Goal: Task Accomplishment & Management: Use online tool/utility

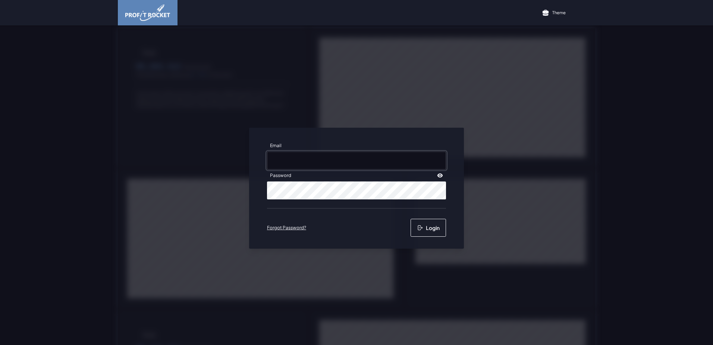
type input "[EMAIL_ADDRESS][DOMAIN_NAME]"
click at [420, 231] on button "Login" at bounding box center [428, 228] width 35 height 18
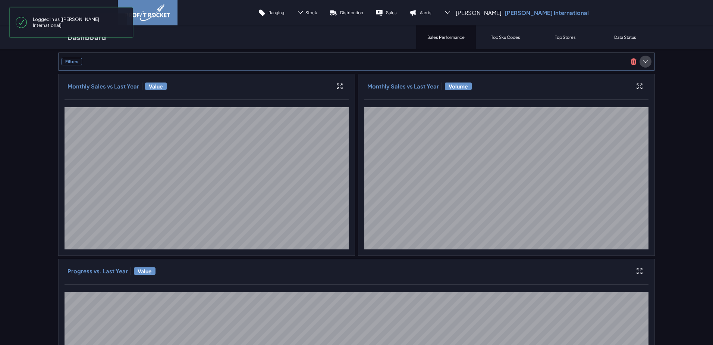
click at [642, 59] on icon at bounding box center [645, 61] width 7 height 7
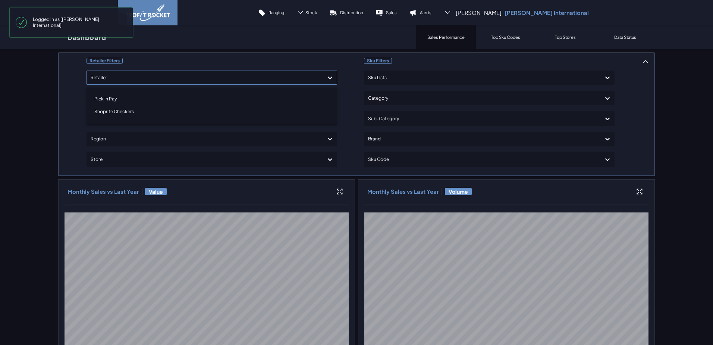
click at [110, 79] on div at bounding box center [205, 77] width 229 height 11
click at [109, 109] on div "Shoprite Checkers" at bounding box center [212, 111] width 244 height 13
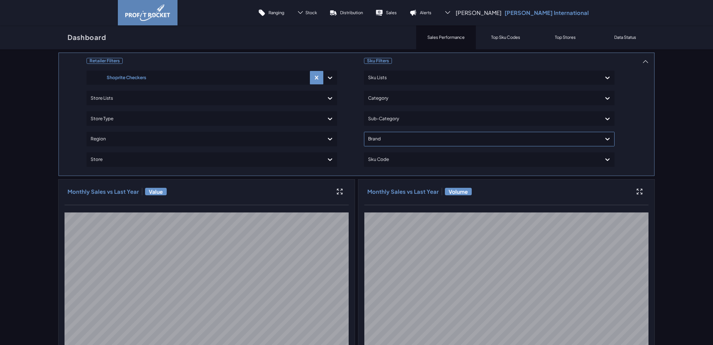
click at [419, 136] on div at bounding box center [482, 139] width 229 height 11
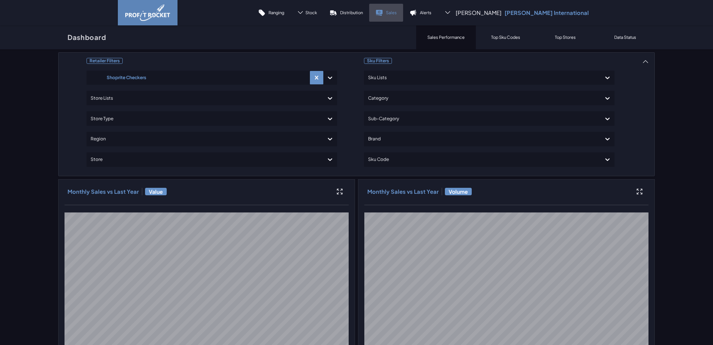
click at [397, 10] on p "Sales" at bounding box center [391, 13] width 11 height 6
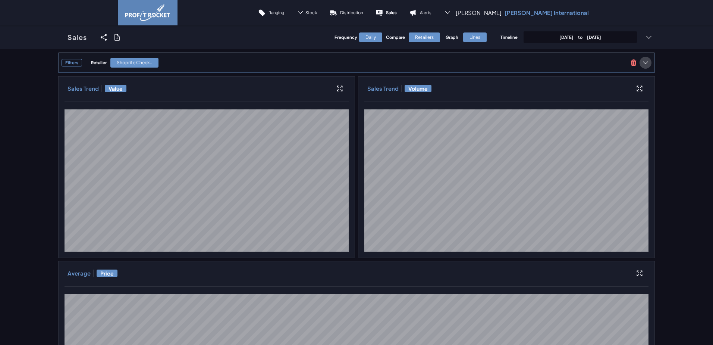
click at [645, 62] on icon at bounding box center [645, 62] width 7 height 7
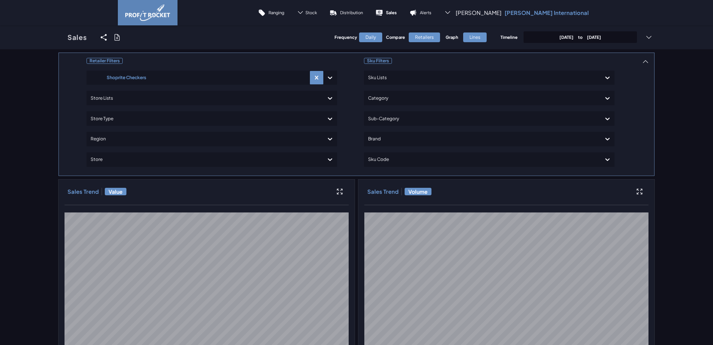
click at [595, 35] on p "[DATE] to [DATE]" at bounding box center [581, 37] width 42 height 6
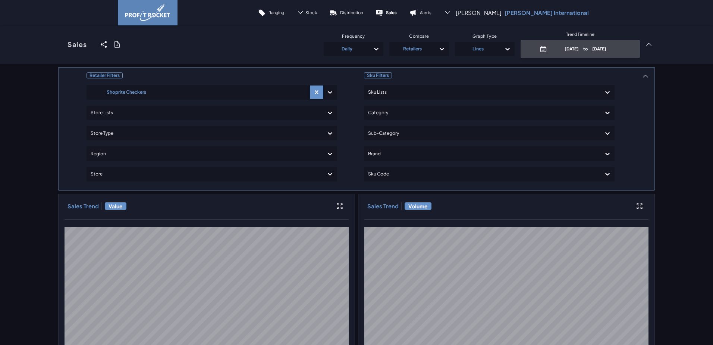
click at [565, 46] on p "[DATE] to [DATE]" at bounding box center [585, 49] width 71 height 6
select select "7"
select select "2025"
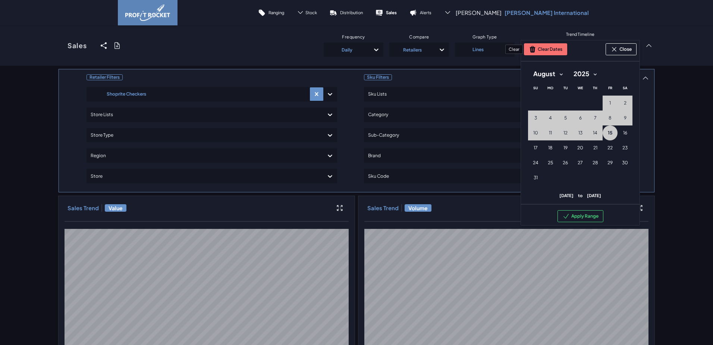
click at [544, 51] on button "Clear Dates" at bounding box center [545, 49] width 43 height 12
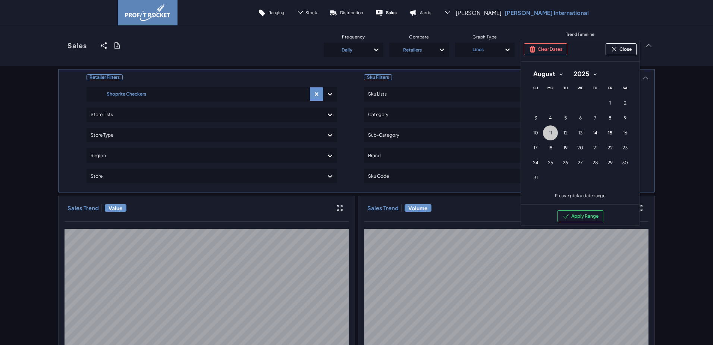
click at [553, 133] on button "11 [DATE] ([DATE])" at bounding box center [550, 132] width 15 height 15
click at [595, 131] on button "14 [DATE] ([DATE])" at bounding box center [595, 132] width 15 height 15
click at [580, 217] on button "Apply Range" at bounding box center [581, 216] width 46 height 12
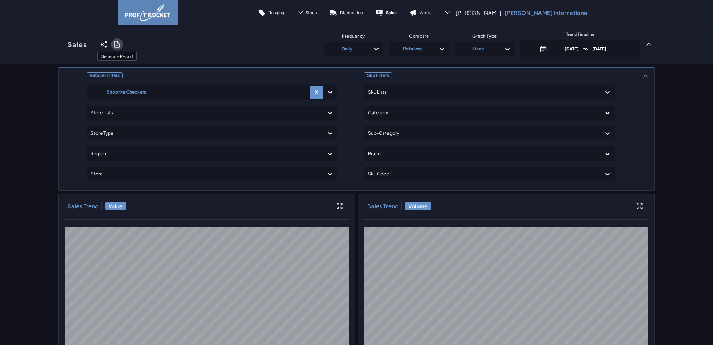
click at [116, 44] on icon at bounding box center [116, 44] width 7 height 7
click at [58, 44] on input "checkbox" at bounding box center [58, 44] width 0 height 0
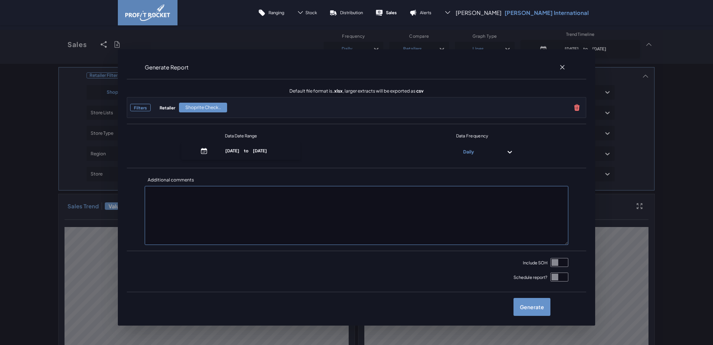
click at [558, 261] on input "checkbox" at bounding box center [560, 262] width 18 height 9
checkbox input "true"
click at [533, 308] on label "Generate" at bounding box center [532, 307] width 37 height 18
click at [58, 44] on input "checkbox" at bounding box center [58, 44] width 0 height 0
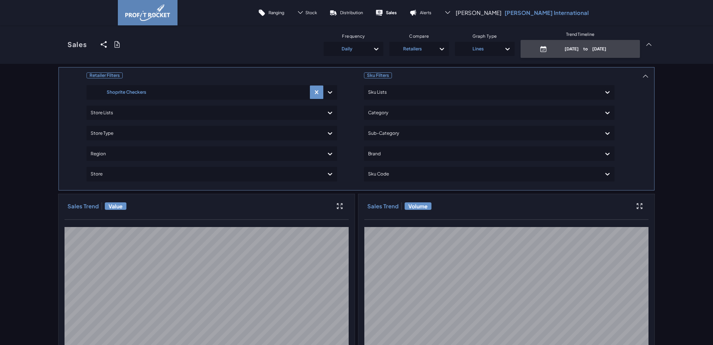
click at [577, 46] on p "[DATE] to [DATE]" at bounding box center [585, 49] width 71 height 6
select select "7"
select select "2025"
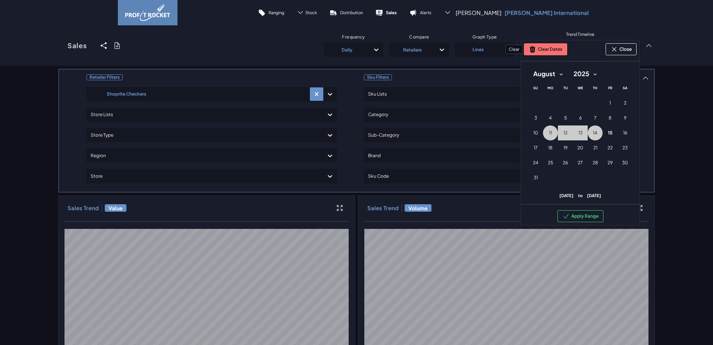
click at [540, 46] on button "Clear Dates" at bounding box center [545, 49] width 43 height 12
click at [611, 103] on button "1 [DATE] ([DATE])" at bounding box center [610, 103] width 15 height 15
click at [594, 130] on span "14" at bounding box center [595, 133] width 4 height 6
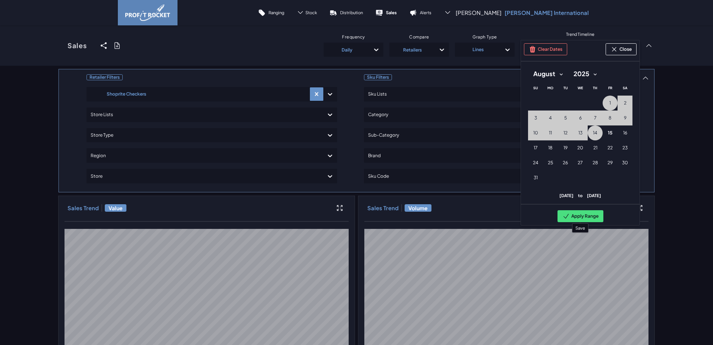
click at [587, 215] on button "Apply Range" at bounding box center [581, 216] width 46 height 12
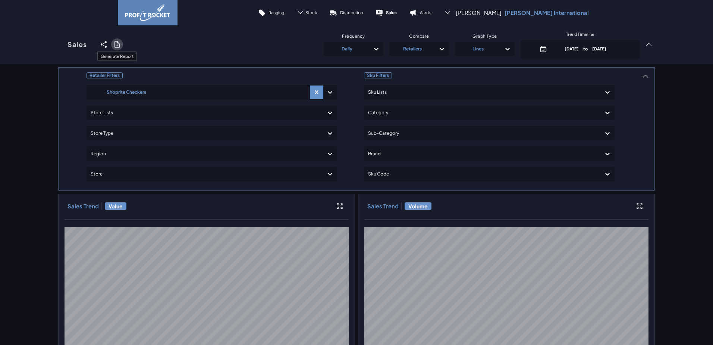
click at [114, 45] on icon at bounding box center [116, 44] width 7 height 7
click at [58, 44] on input "checkbox" at bounding box center [58, 44] width 0 height 0
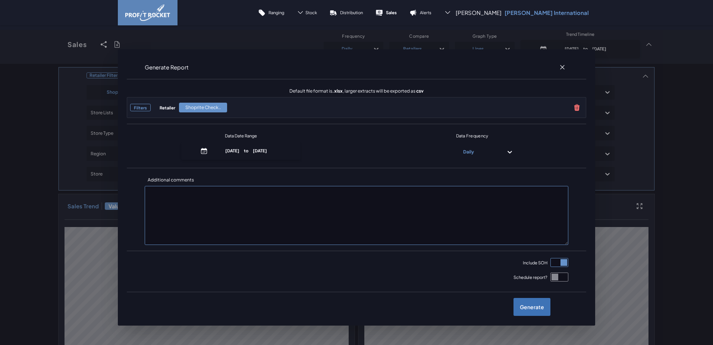
click at [523, 303] on label "Generate" at bounding box center [532, 307] width 37 height 18
click at [58, 44] on input "checkbox" at bounding box center [58, 44] width 0 height 0
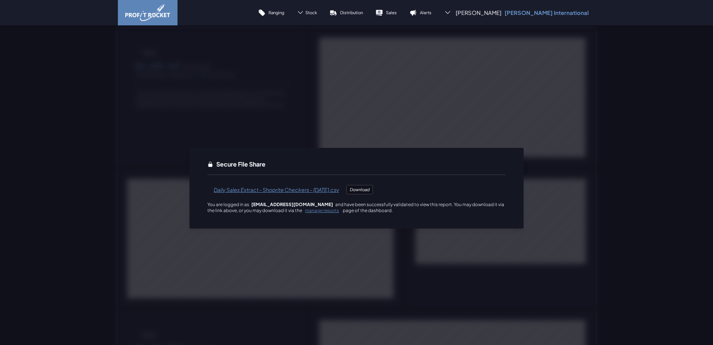
click at [261, 191] on span "Daily Sales Extract - Shoprite Checkers - [DATE].csv" at bounding box center [276, 190] width 138 height 18
click at [298, 190] on span "Daily Sales Extract - Shoprite Checkers - [DATE].csv" at bounding box center [276, 190] width 138 height 18
